Goal: Task Accomplishment & Management: Use online tool/utility

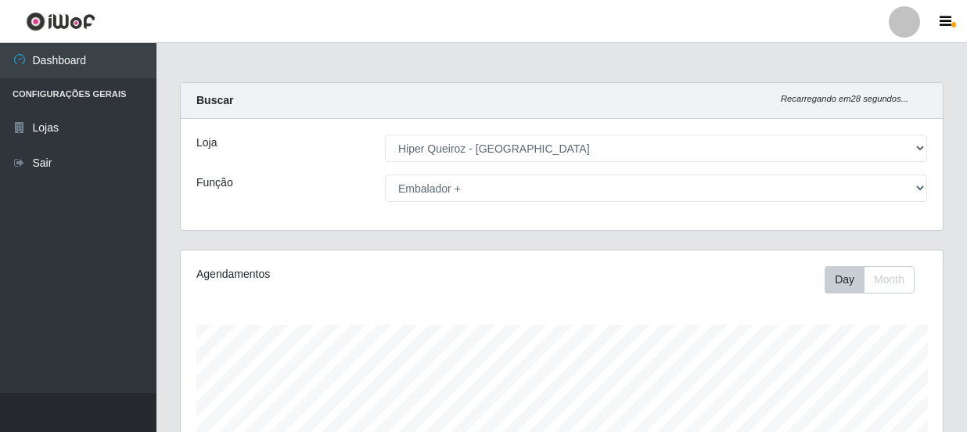
select select "513"
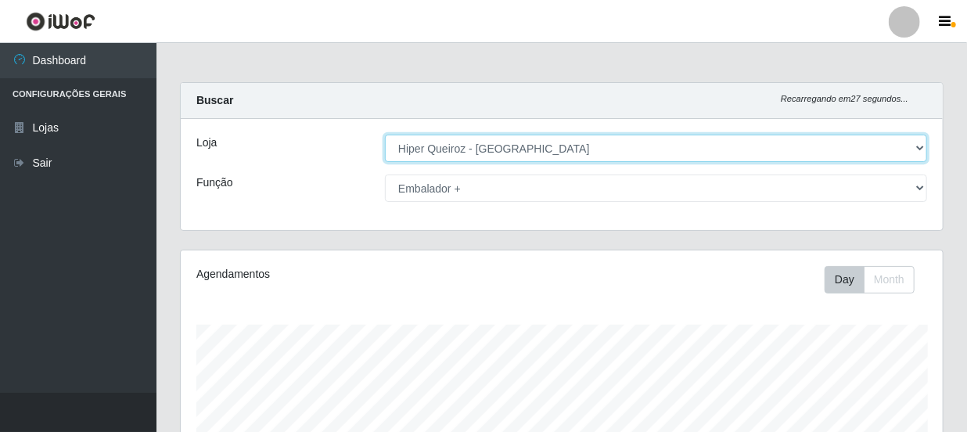
click at [916, 145] on select "[Selecione...] Hiper Queiroz - [GEOGRAPHIC_DATA]" at bounding box center [656, 148] width 542 height 27
click at [385, 135] on select "[Selecione...] Hiper Queiroz - [GEOGRAPHIC_DATA]" at bounding box center [656, 148] width 542 height 27
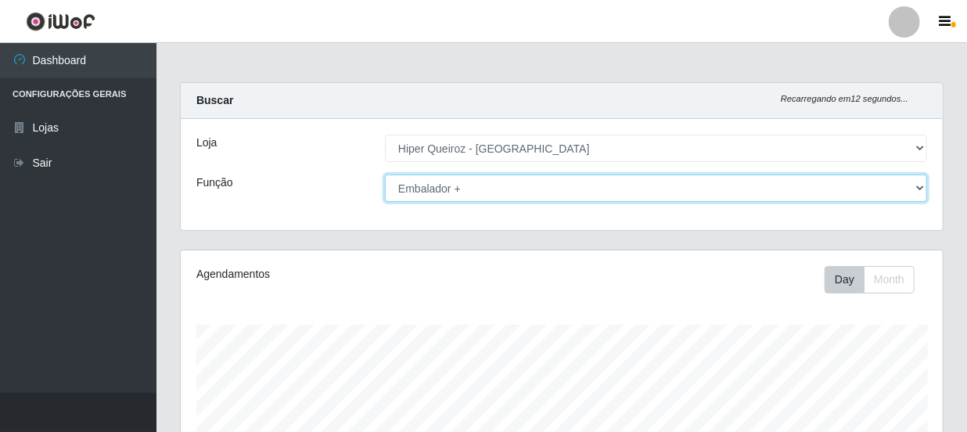
click at [920, 192] on select "[Selecione...] Embalador Embalador + Embalador ++ Operador de Caixa Operador de…" at bounding box center [656, 187] width 542 height 27
click at [385, 174] on select "[Selecione...] Embalador Embalador + Embalador ++ Operador de Caixa Operador de…" at bounding box center [656, 187] width 542 height 27
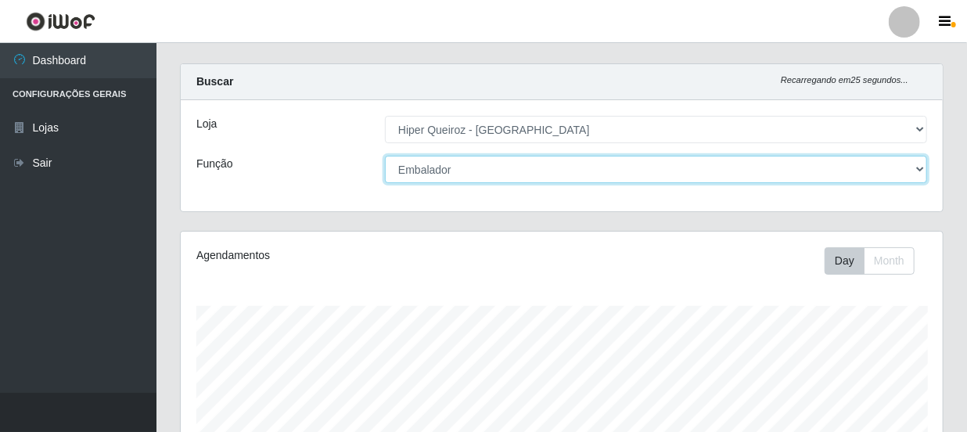
scroll to position [0, 0]
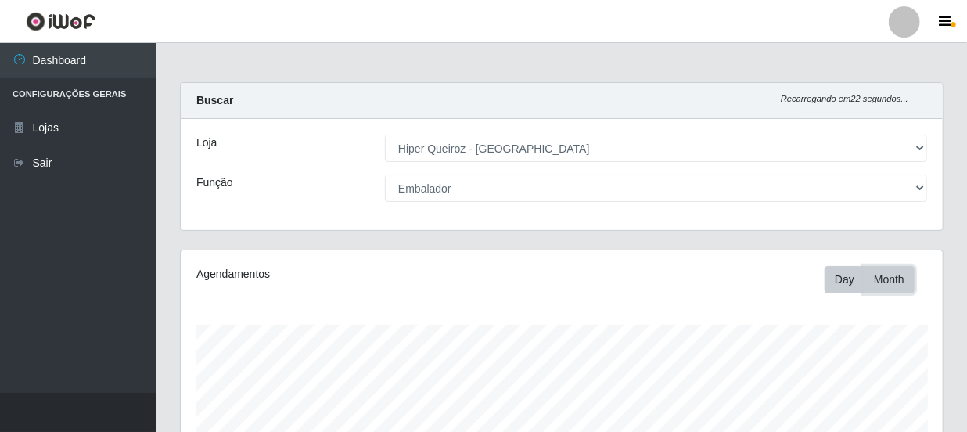
click at [903, 272] on button "Month" at bounding box center [889, 279] width 51 height 27
click at [848, 282] on button "Day" at bounding box center [845, 279] width 40 height 27
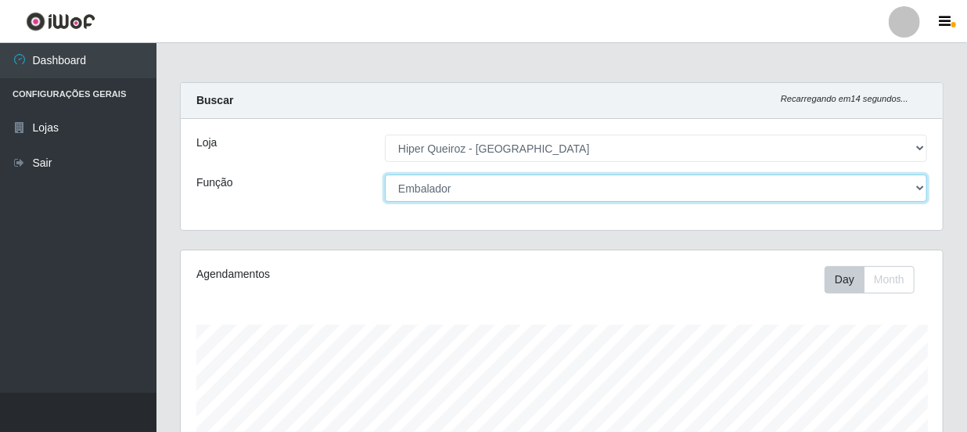
click at [922, 184] on select "[Selecione...] Embalador Embalador + Embalador ++ Operador de Caixa Operador de…" at bounding box center [656, 187] width 542 height 27
select select "70"
click at [385, 174] on select "[Selecione...] Embalador Embalador + Embalador ++ Operador de Caixa Operador de…" at bounding box center [656, 187] width 542 height 27
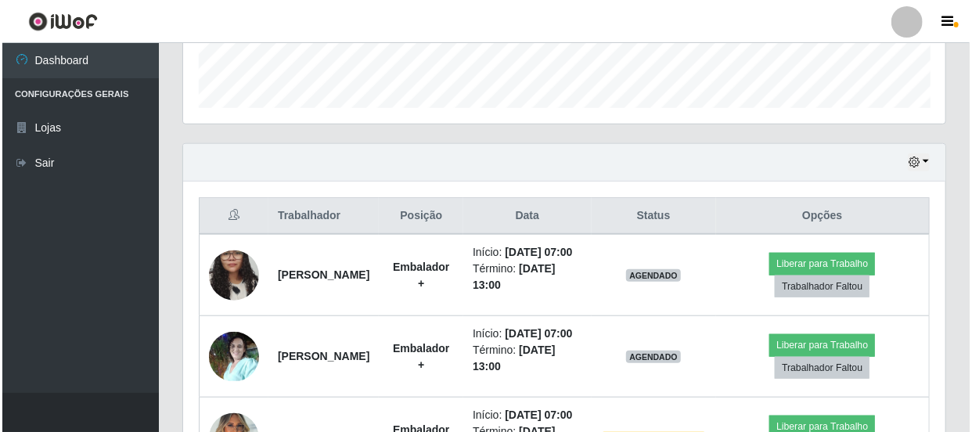
scroll to position [569, 0]
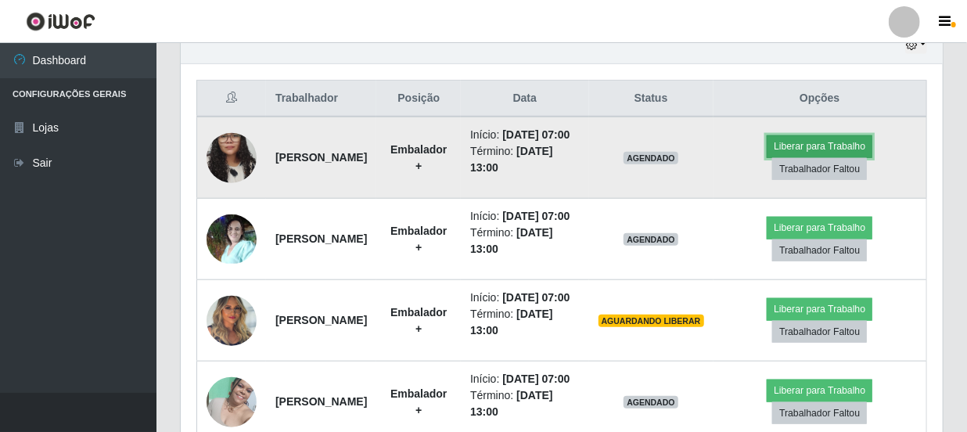
click at [865, 156] on button "Liberar para Trabalho" at bounding box center [820, 146] width 106 height 22
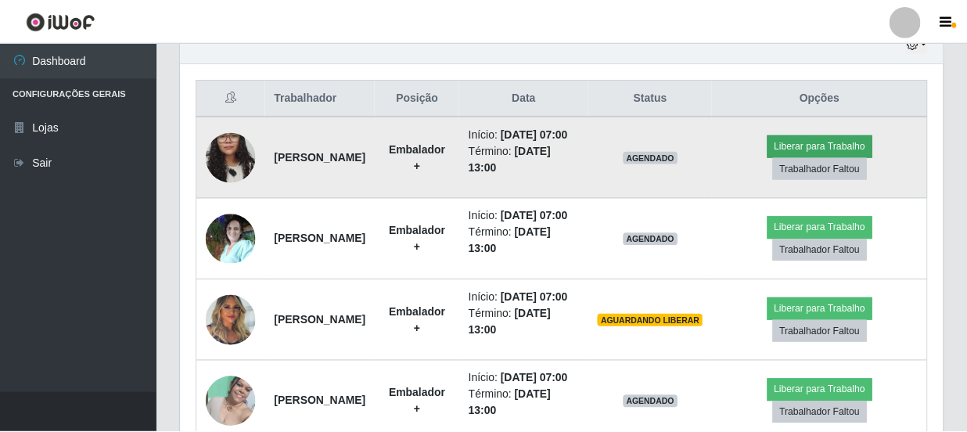
scroll to position [325, 755]
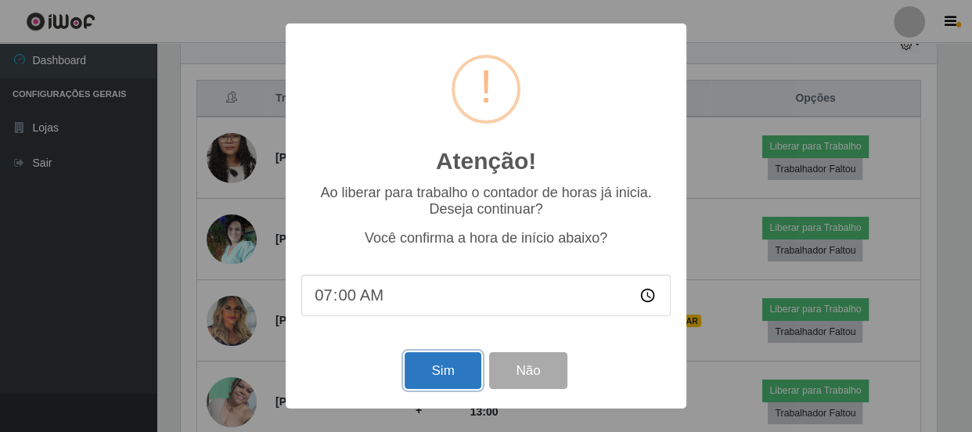
click at [445, 372] on button "Sim" at bounding box center [443, 370] width 76 height 37
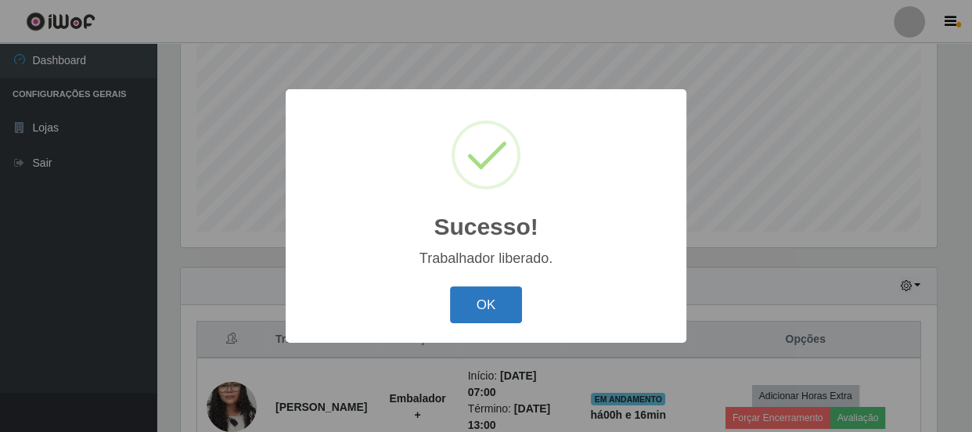
click at [495, 292] on button "OK" at bounding box center [486, 304] width 73 height 37
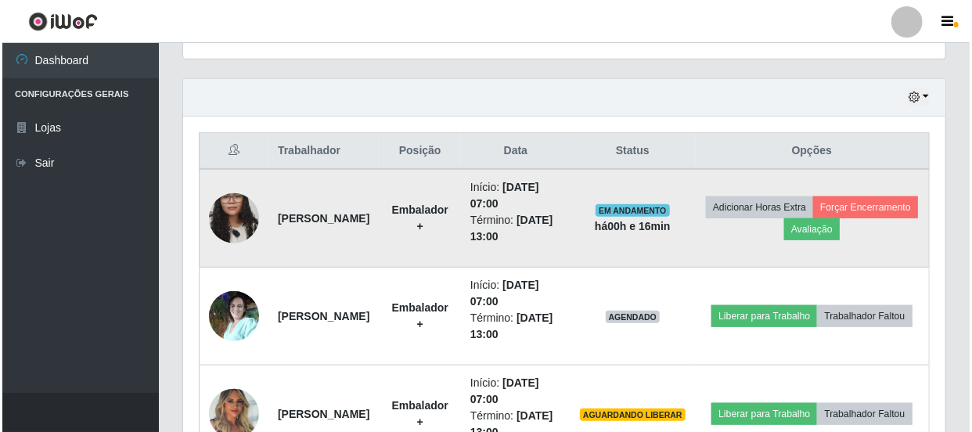
scroll to position [541, 0]
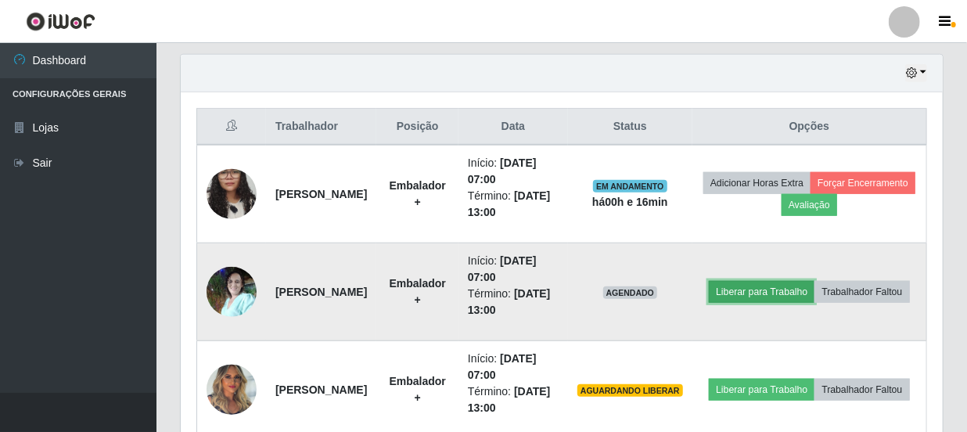
click at [814, 281] on button "Liberar para Trabalho" at bounding box center [762, 292] width 106 height 22
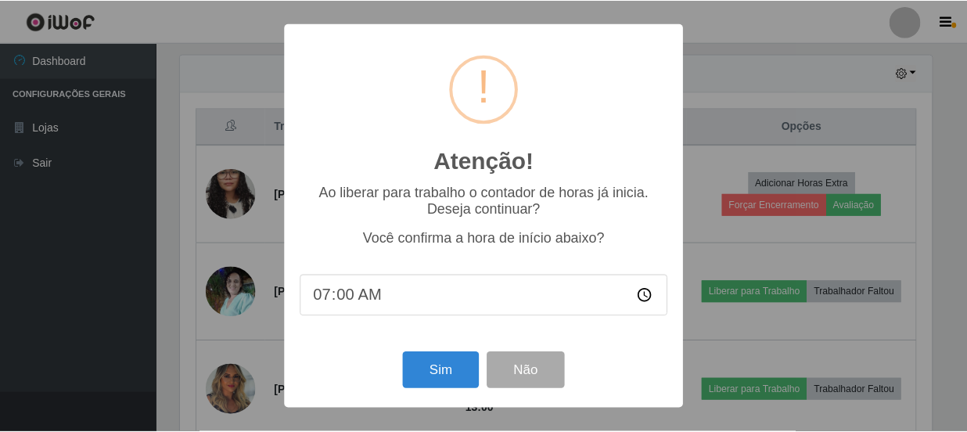
scroll to position [325, 755]
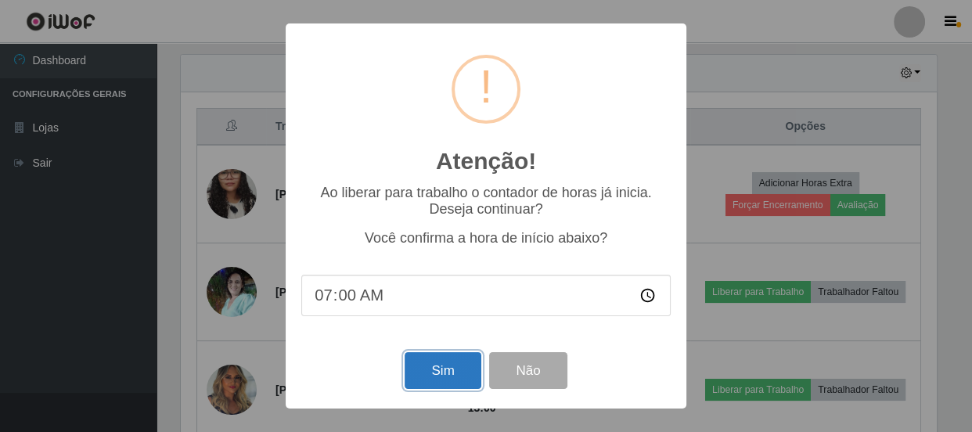
click at [470, 372] on button "Sim" at bounding box center [443, 370] width 76 height 37
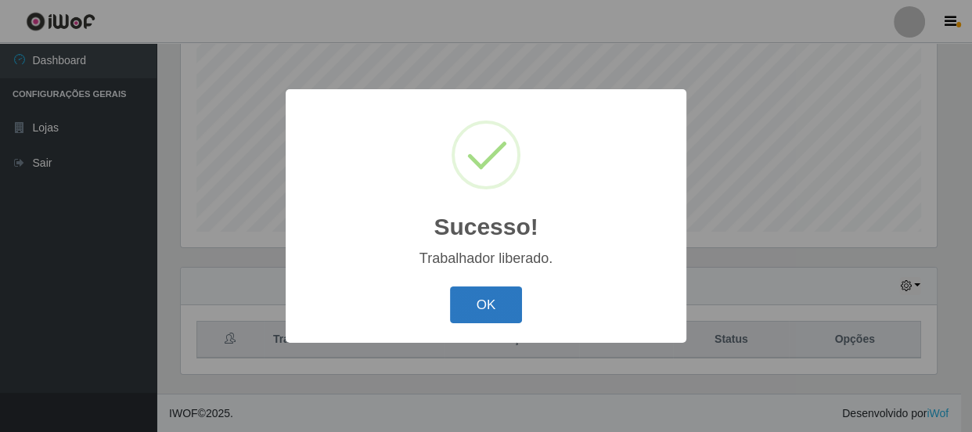
click at [477, 302] on button "OK" at bounding box center [486, 304] width 73 height 37
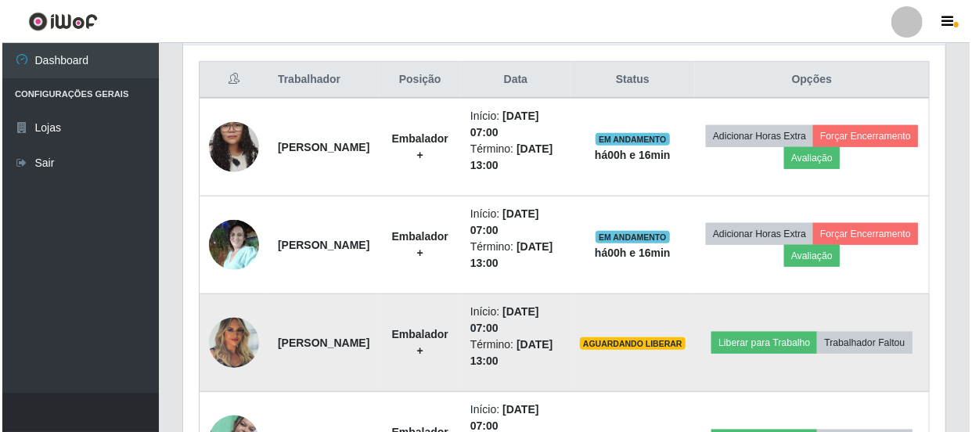
scroll to position [612, 0]
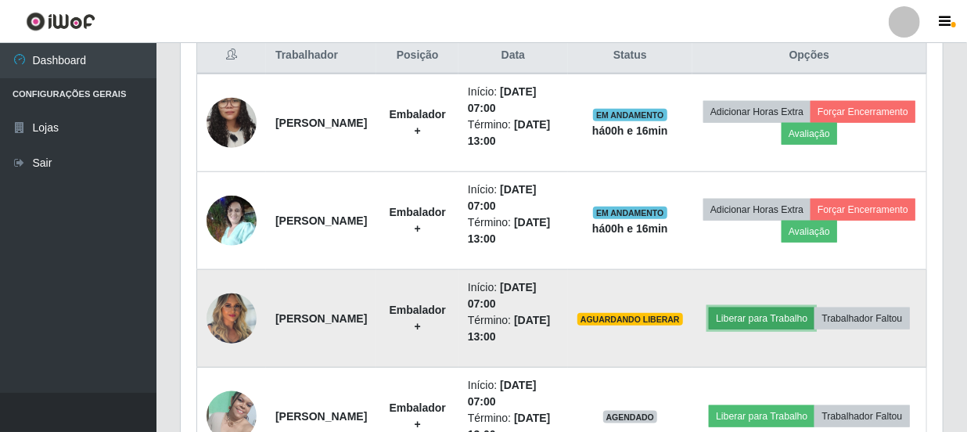
click at [807, 307] on button "Liberar para Trabalho" at bounding box center [762, 318] width 106 height 22
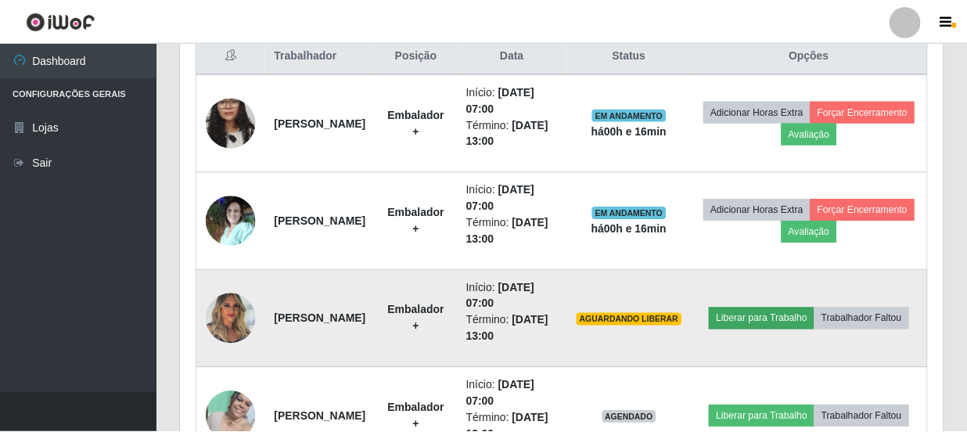
scroll to position [325, 755]
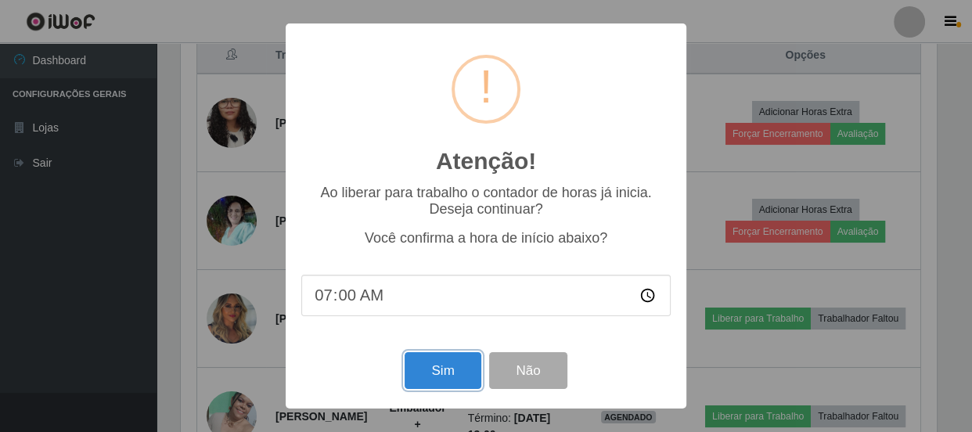
drag, startPoint x: 433, startPoint y: 364, endPoint x: 448, endPoint y: 358, distance: 16.6
click at [433, 364] on button "Sim" at bounding box center [443, 370] width 76 height 37
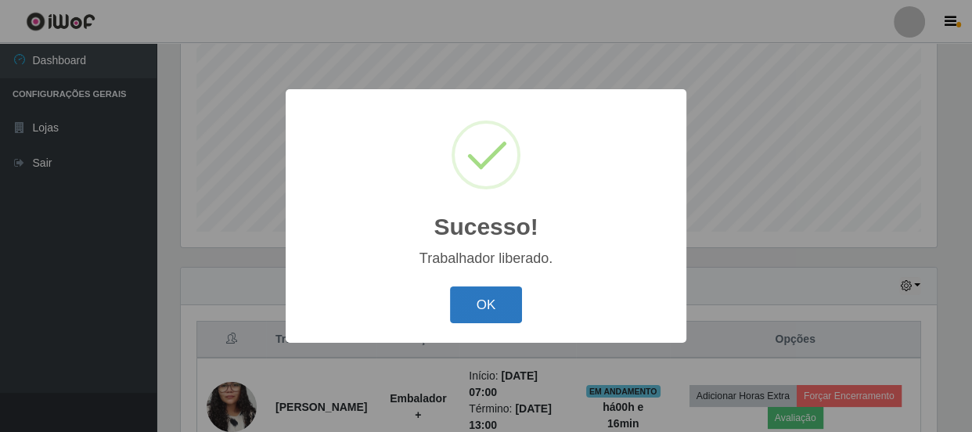
click at [488, 301] on button "OK" at bounding box center [486, 304] width 73 height 37
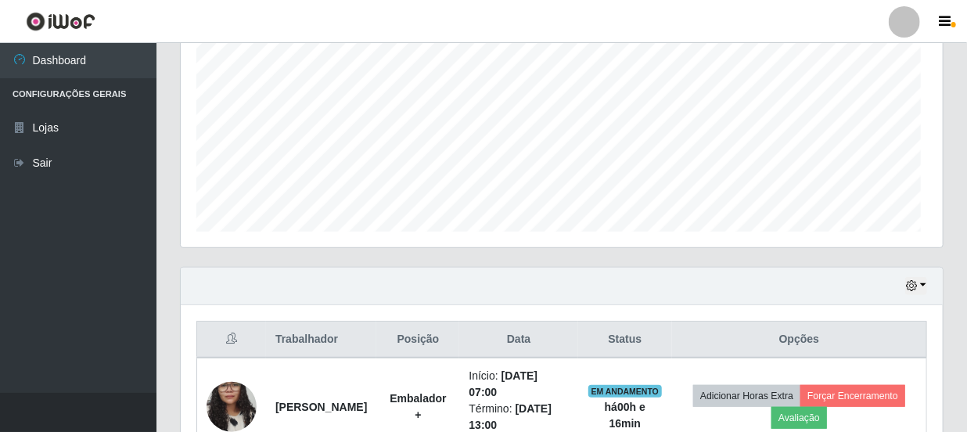
scroll to position [0, 0]
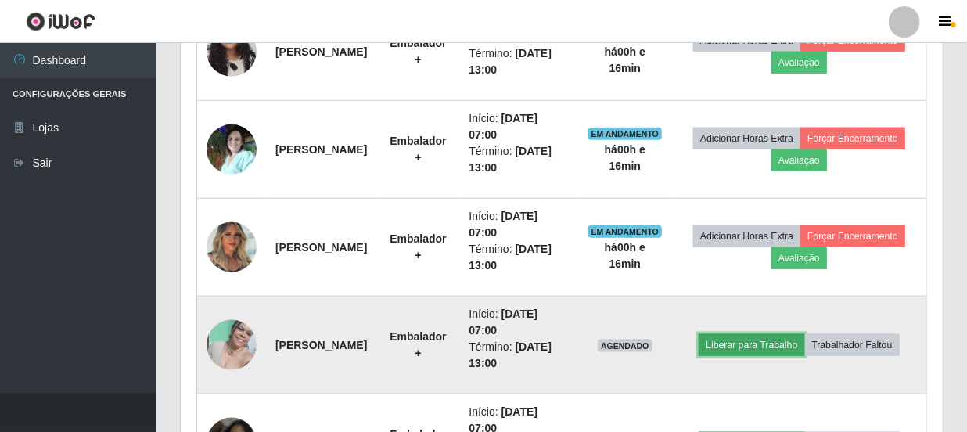
click at [790, 334] on button "Liberar para Trabalho" at bounding box center [752, 345] width 106 height 22
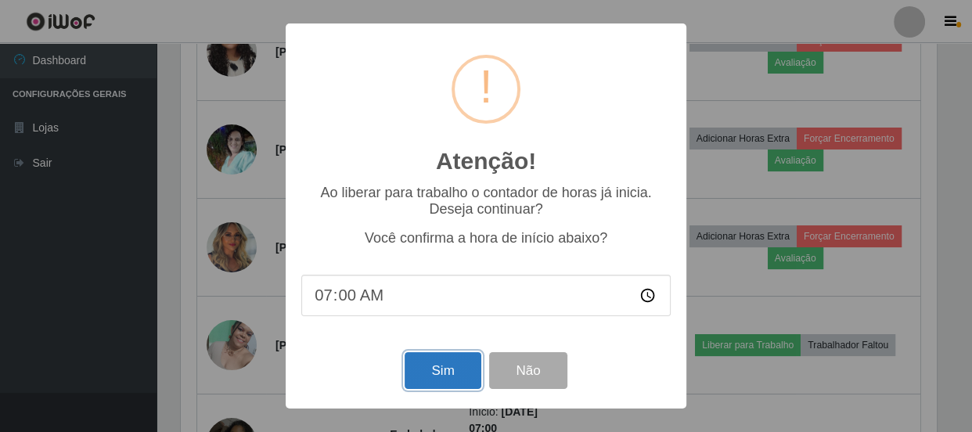
click at [433, 367] on button "Sim" at bounding box center [443, 370] width 76 height 37
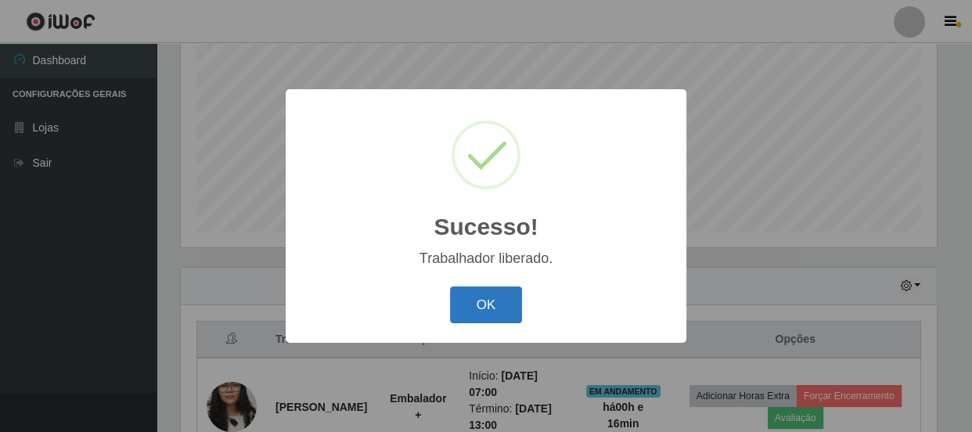
click at [485, 304] on button "OK" at bounding box center [486, 304] width 73 height 37
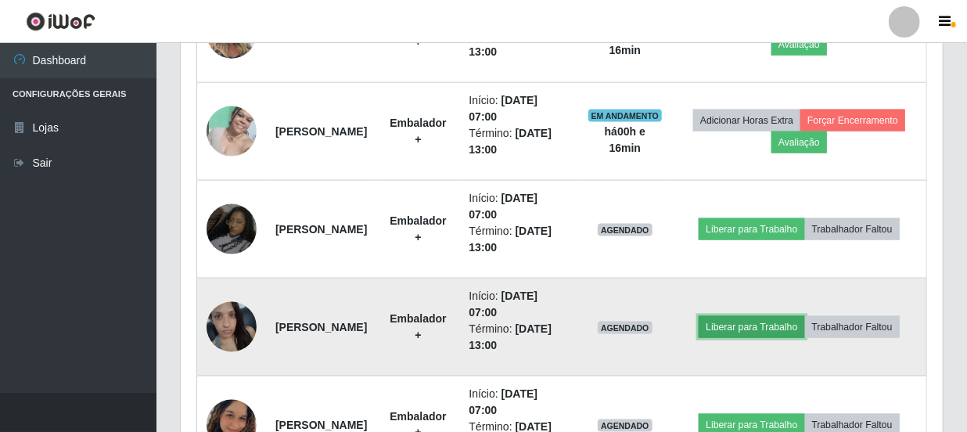
click at [804, 316] on button "Liberar para Trabalho" at bounding box center [752, 327] width 106 height 22
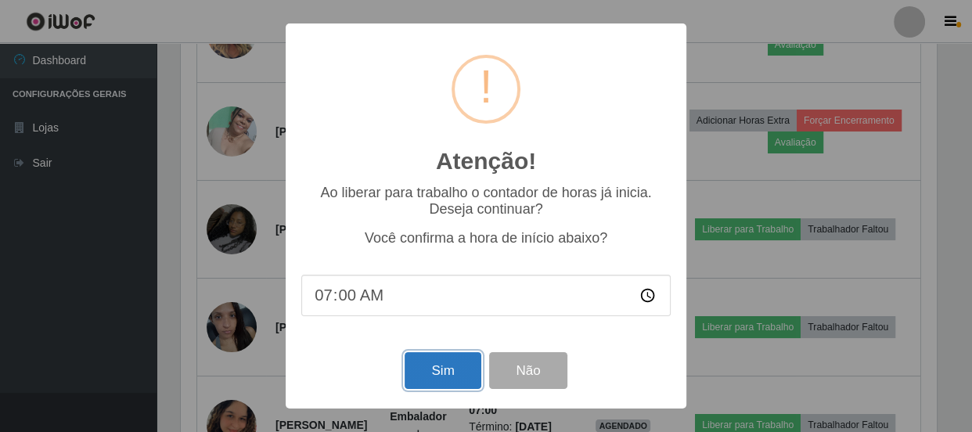
click at [430, 368] on button "Sim" at bounding box center [443, 370] width 76 height 37
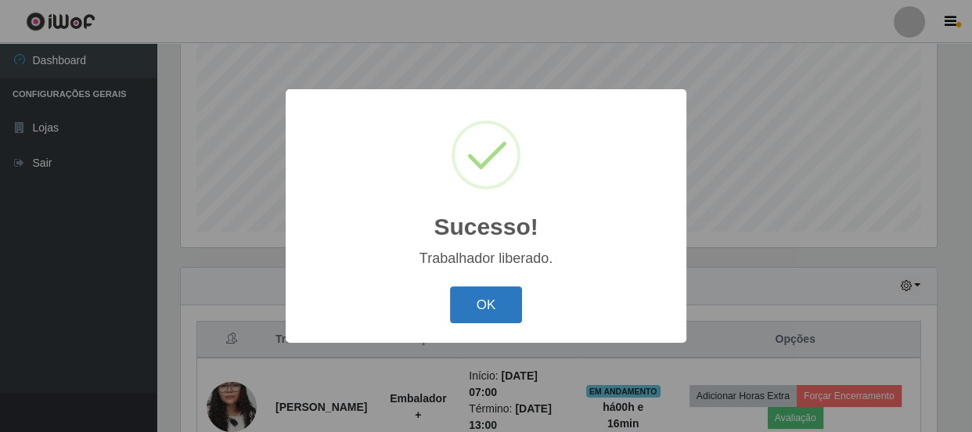
click at [473, 297] on button "OK" at bounding box center [486, 304] width 73 height 37
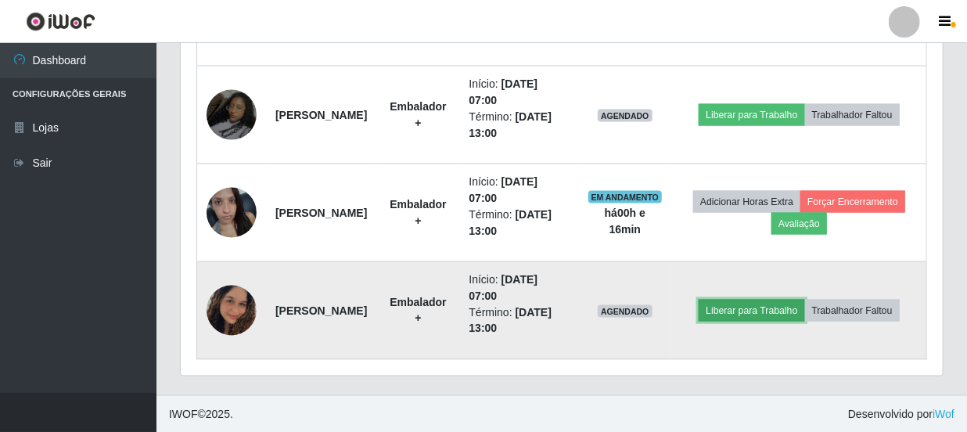
click at [804, 300] on button "Liberar para Trabalho" at bounding box center [752, 311] width 106 height 22
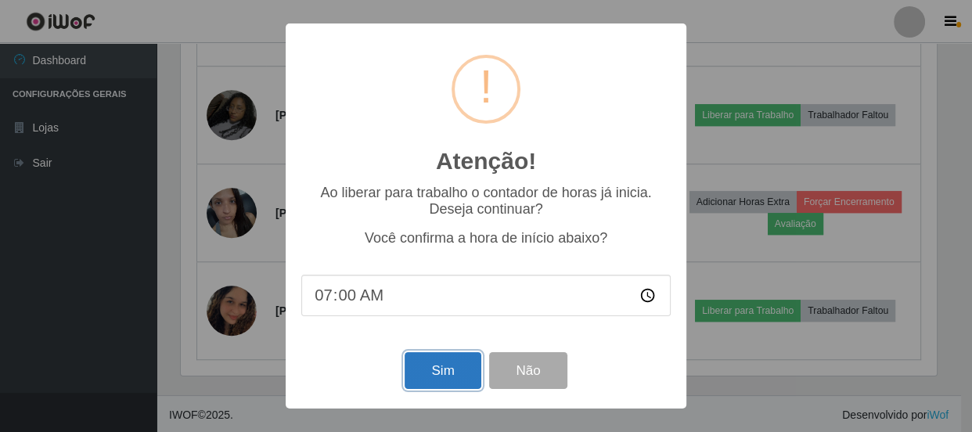
click at [430, 372] on button "Sim" at bounding box center [443, 370] width 76 height 37
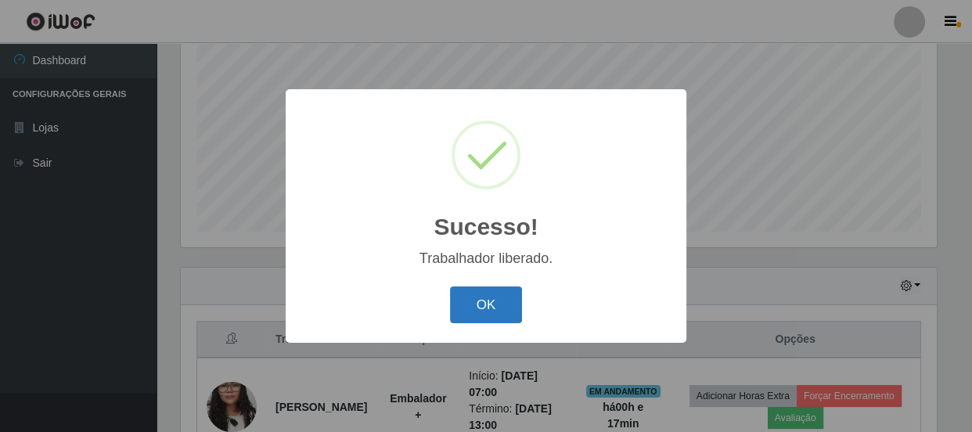
click at [473, 297] on button "OK" at bounding box center [486, 304] width 73 height 37
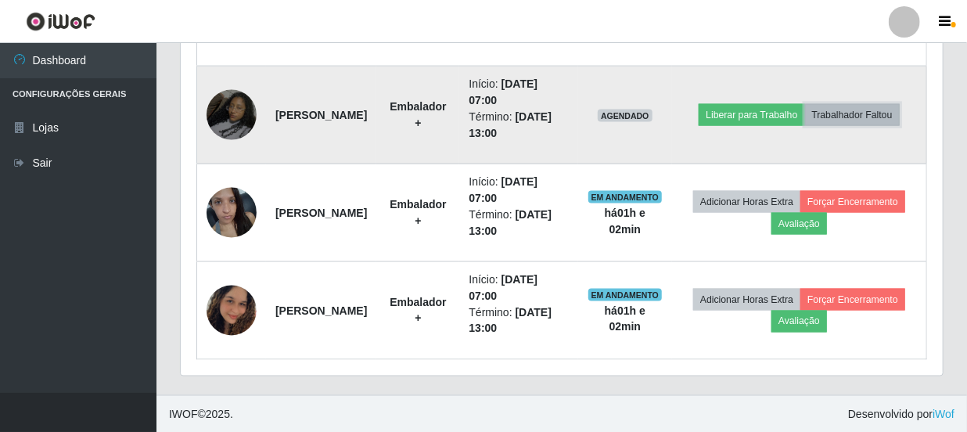
click at [806, 121] on button "Trabalhador Faltou" at bounding box center [852, 115] width 95 height 22
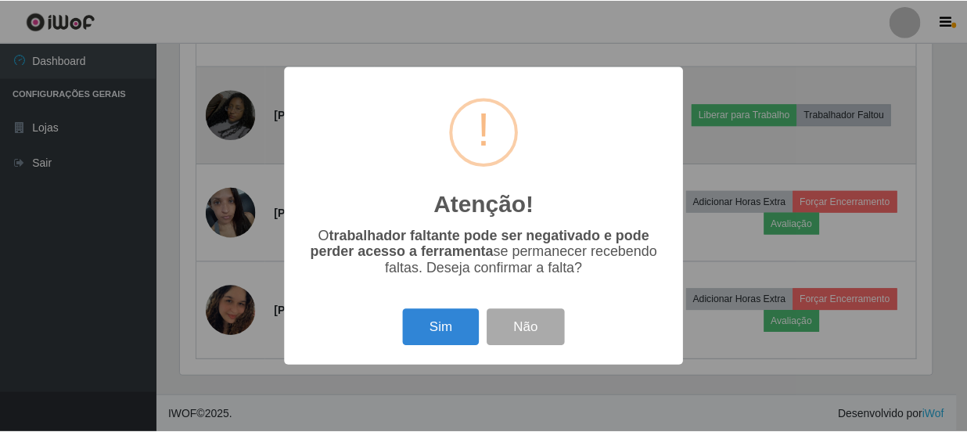
scroll to position [325, 755]
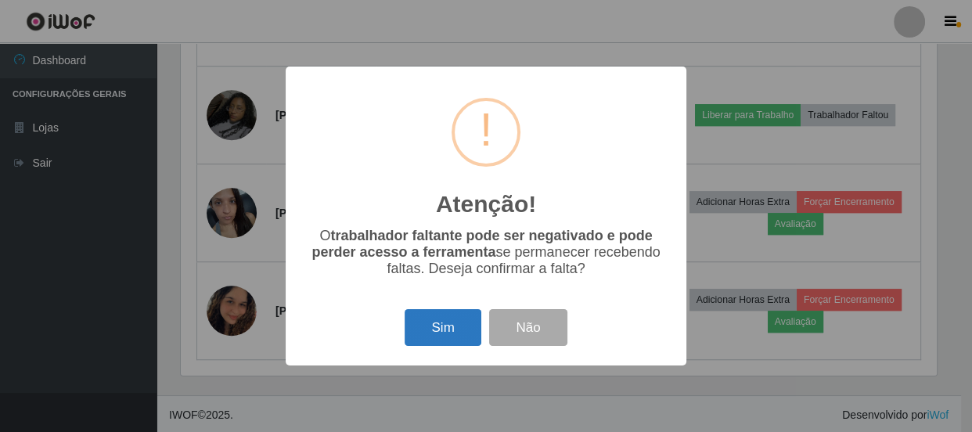
click at [433, 326] on button "Sim" at bounding box center [443, 327] width 76 height 37
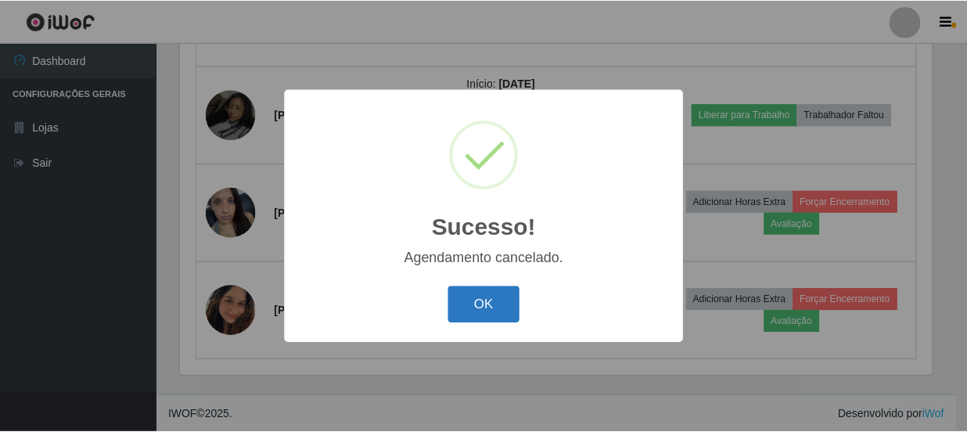
scroll to position [914, 0]
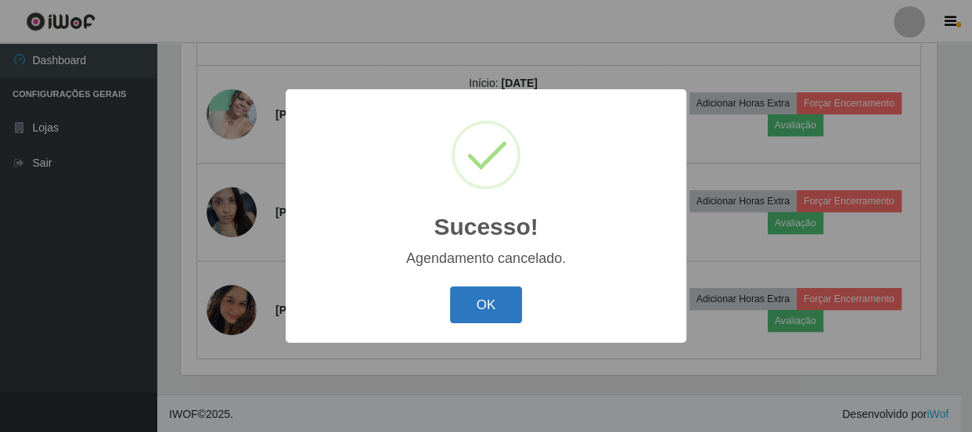
click at [477, 302] on button "OK" at bounding box center [486, 304] width 73 height 37
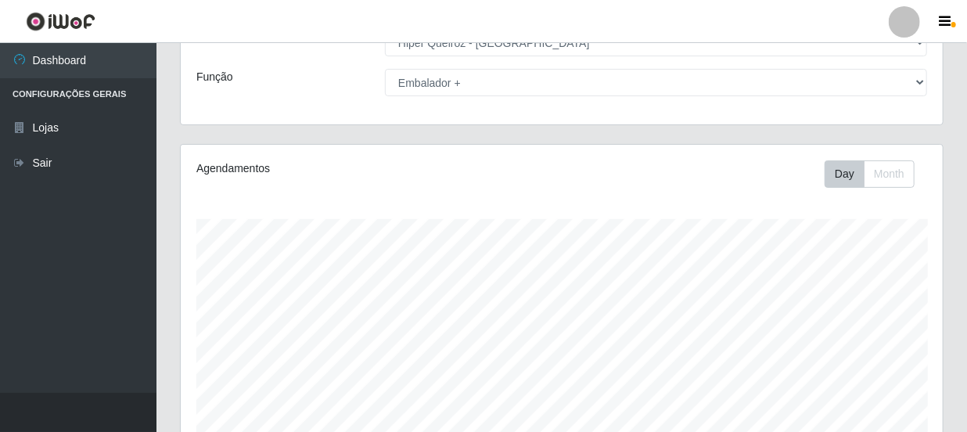
scroll to position [0, 0]
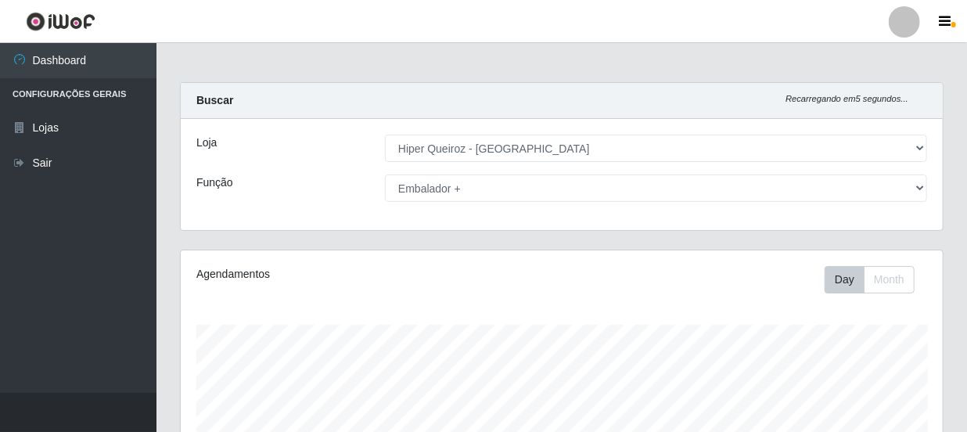
click at [929, 0] on header "Perfil Alterar Senha Sair" at bounding box center [483, 21] width 967 height 43
